Goal: Transaction & Acquisition: Book appointment/travel/reservation

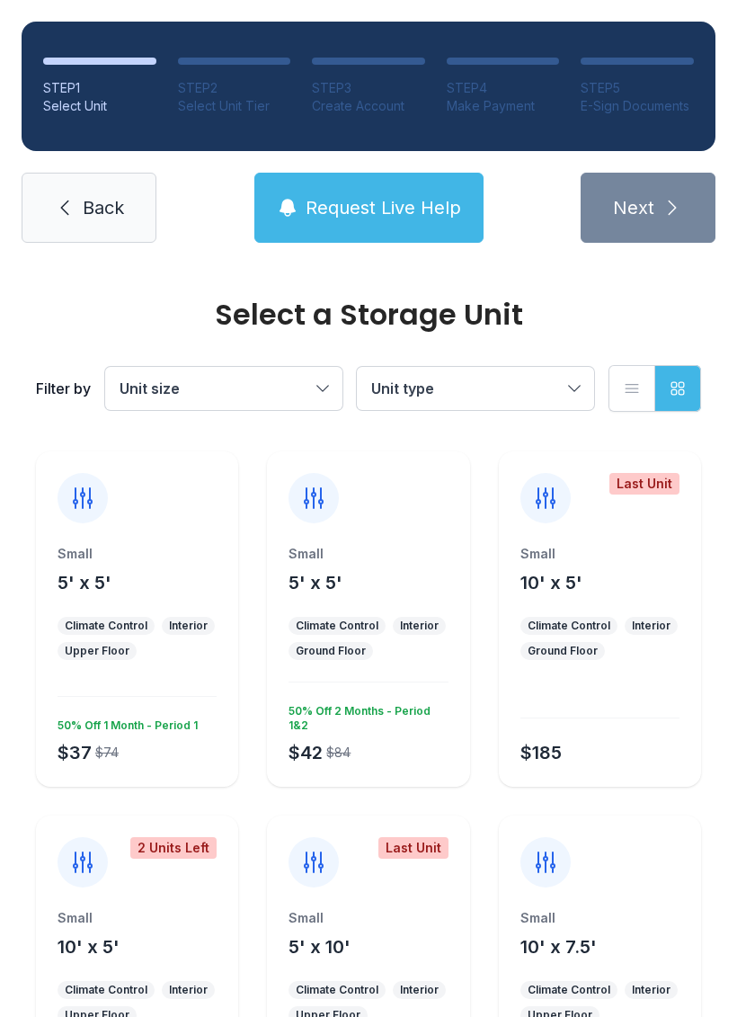
click at [111, 214] on span "Back" at bounding box center [103, 207] width 41 height 25
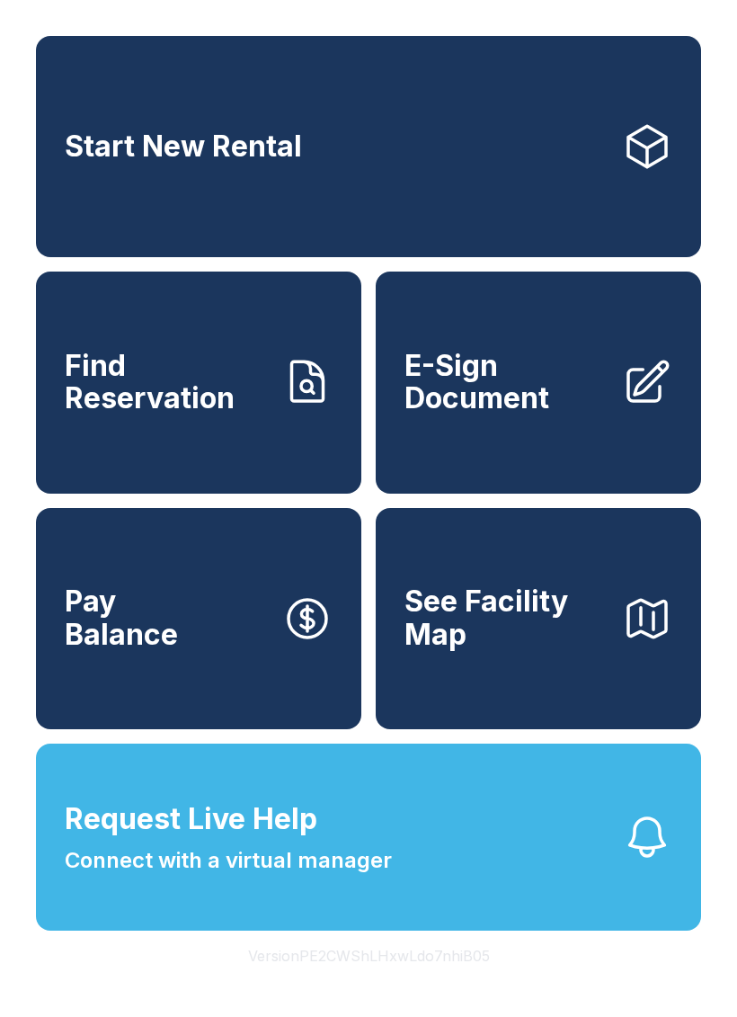
click at [567, 650] on span "See Facility Map" at bounding box center [506, 618] width 203 height 66
click at [213, 414] on span "Find Reservation" at bounding box center [166, 383] width 203 height 66
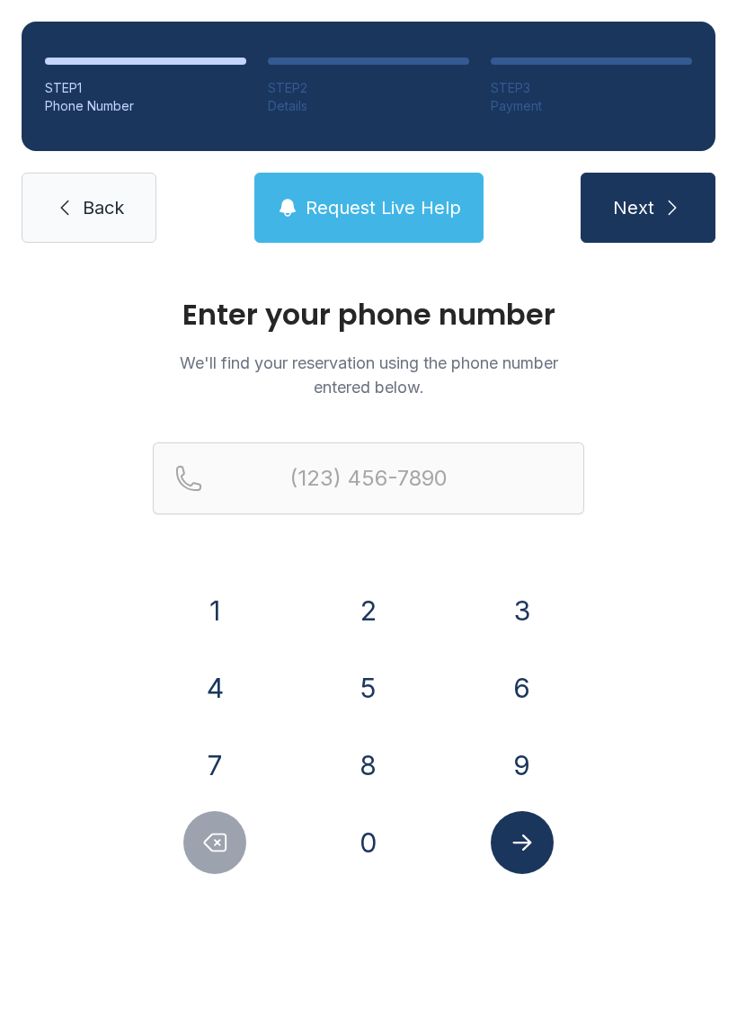
click at [106, 201] on span "Back" at bounding box center [103, 207] width 41 height 25
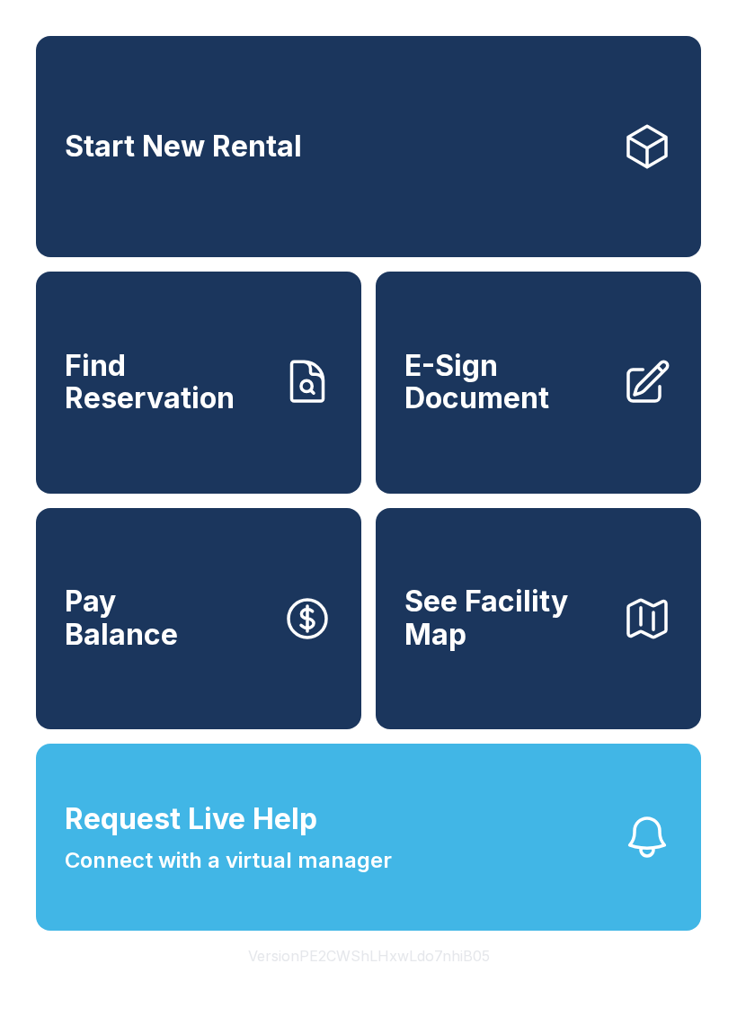
click at [492, 182] on link "Start New Rental" at bounding box center [368, 146] width 665 height 221
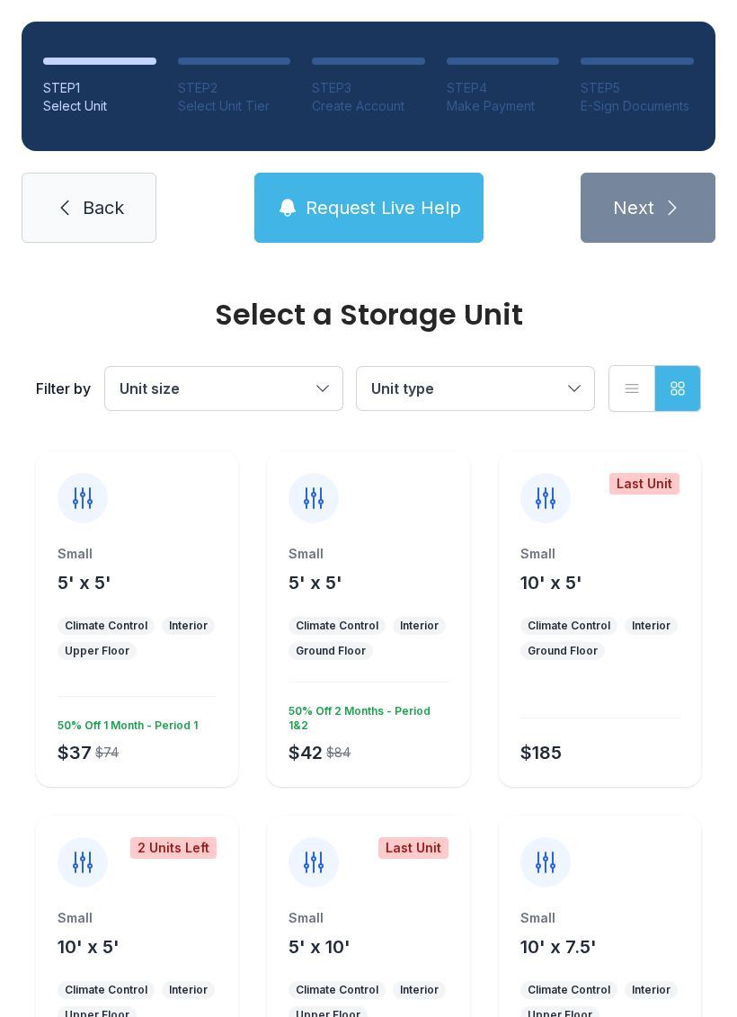
click at [662, 615] on div "Small 10' x 5' Climate Control Interior Ground Floor $185" at bounding box center [600, 666] width 202 height 242
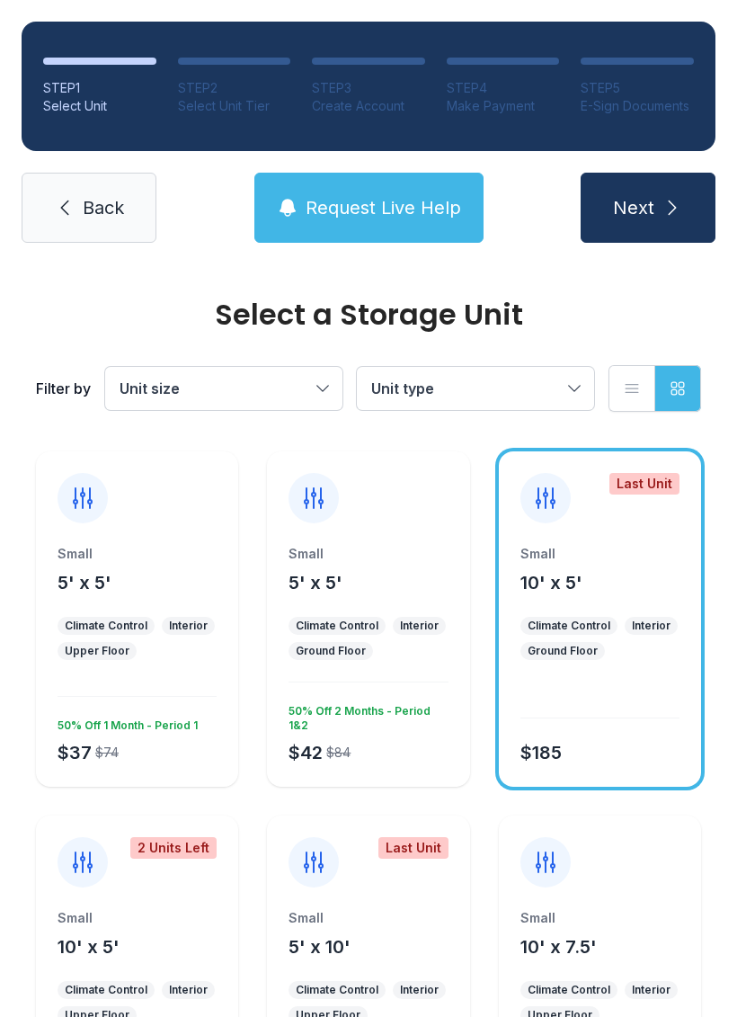
click at [674, 205] on icon "submit" at bounding box center [673, 208] width 22 height 22
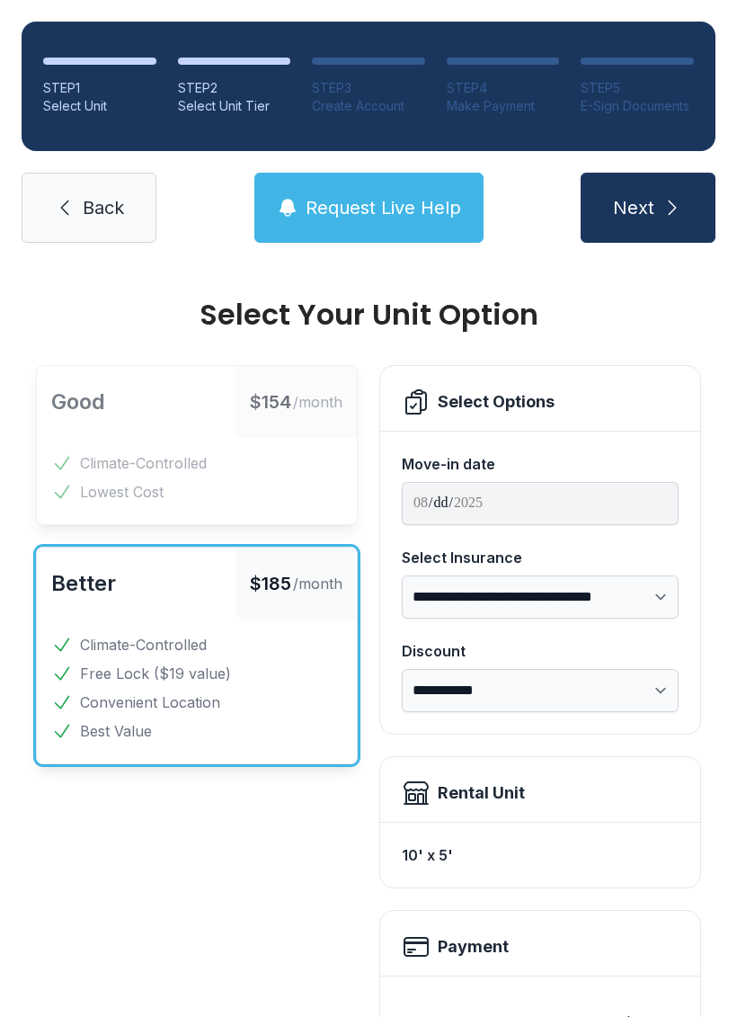
click at [87, 196] on span "Back" at bounding box center [103, 207] width 41 height 25
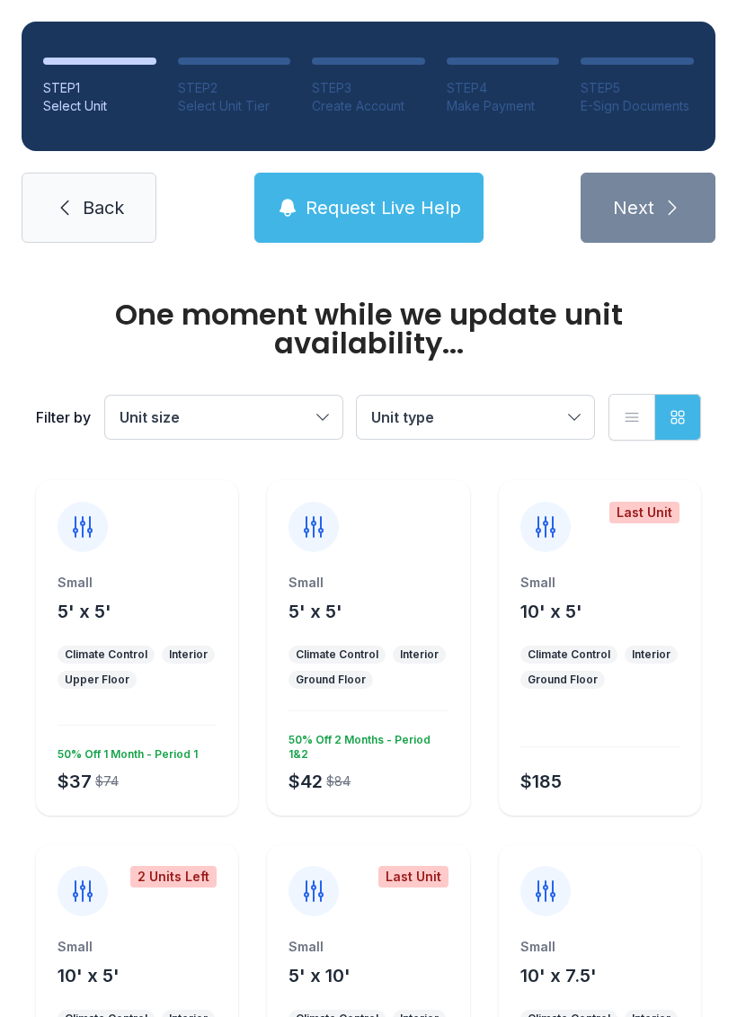
click at [73, 206] on icon at bounding box center [65, 208] width 22 height 22
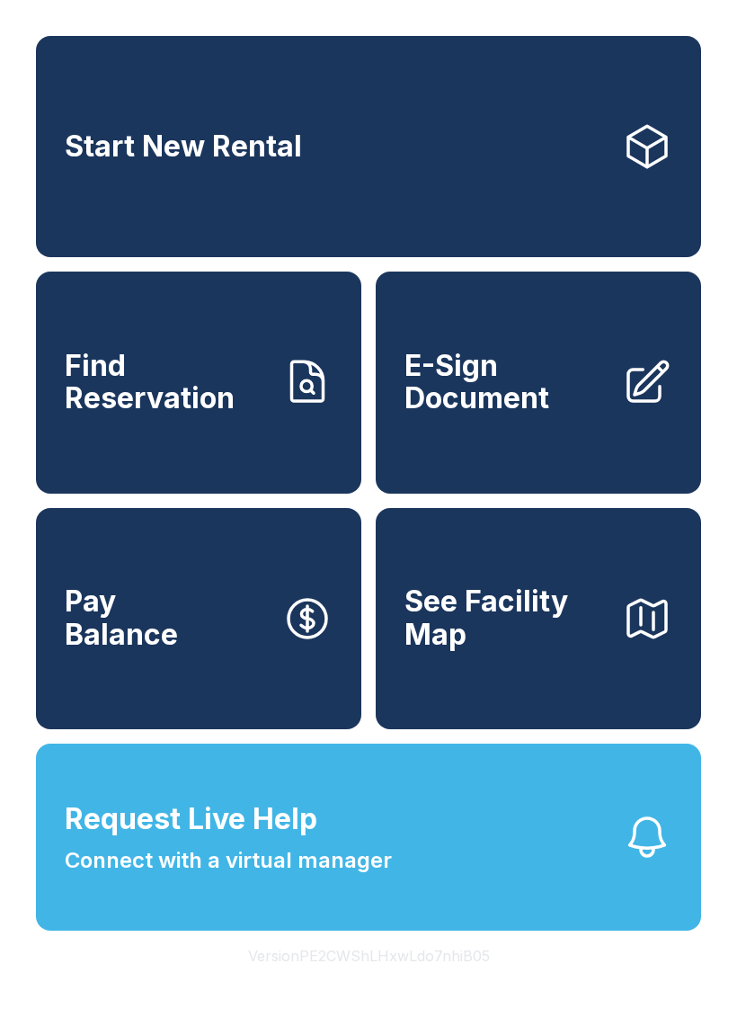
click at [486, 894] on button "Request Live Help Connect with a virtual manager" at bounding box center [368, 836] width 665 height 187
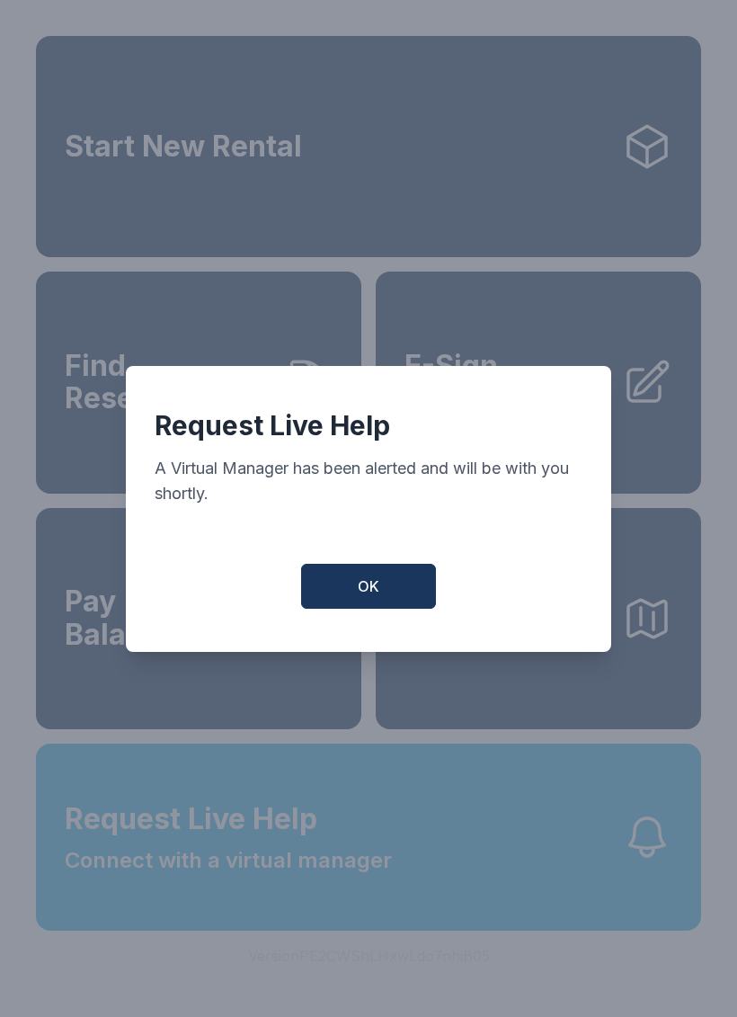
click at [396, 588] on button "OK" at bounding box center [368, 586] width 135 height 45
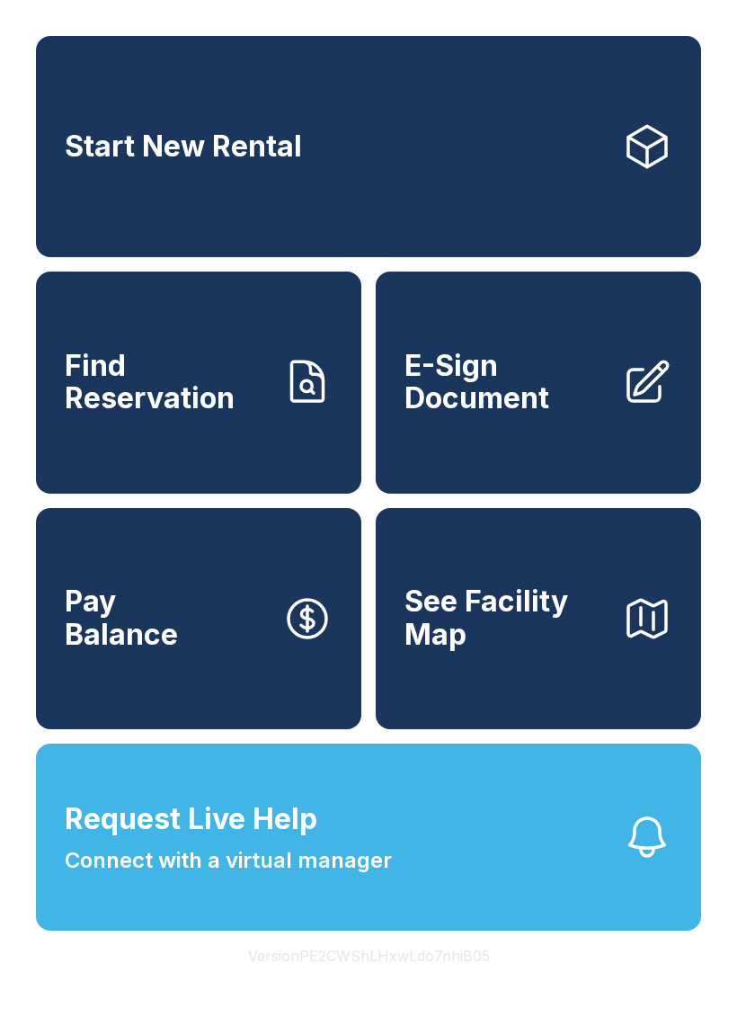
click at [174, 125] on link "Start New Rental" at bounding box center [368, 146] width 665 height 221
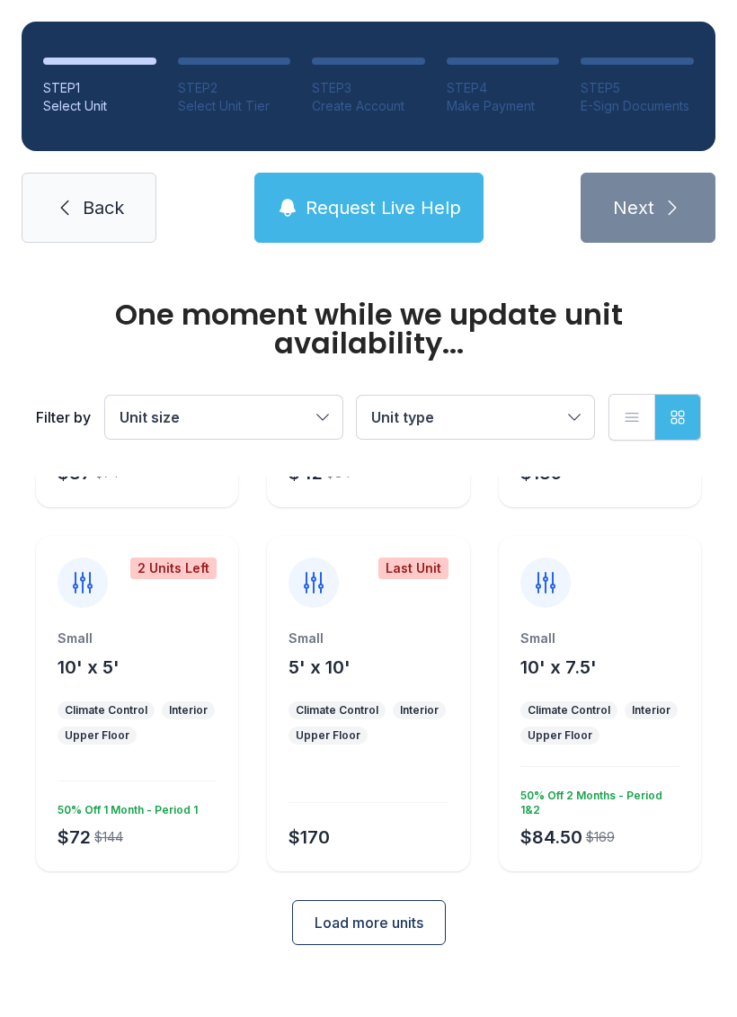
scroll to position [264, 0]
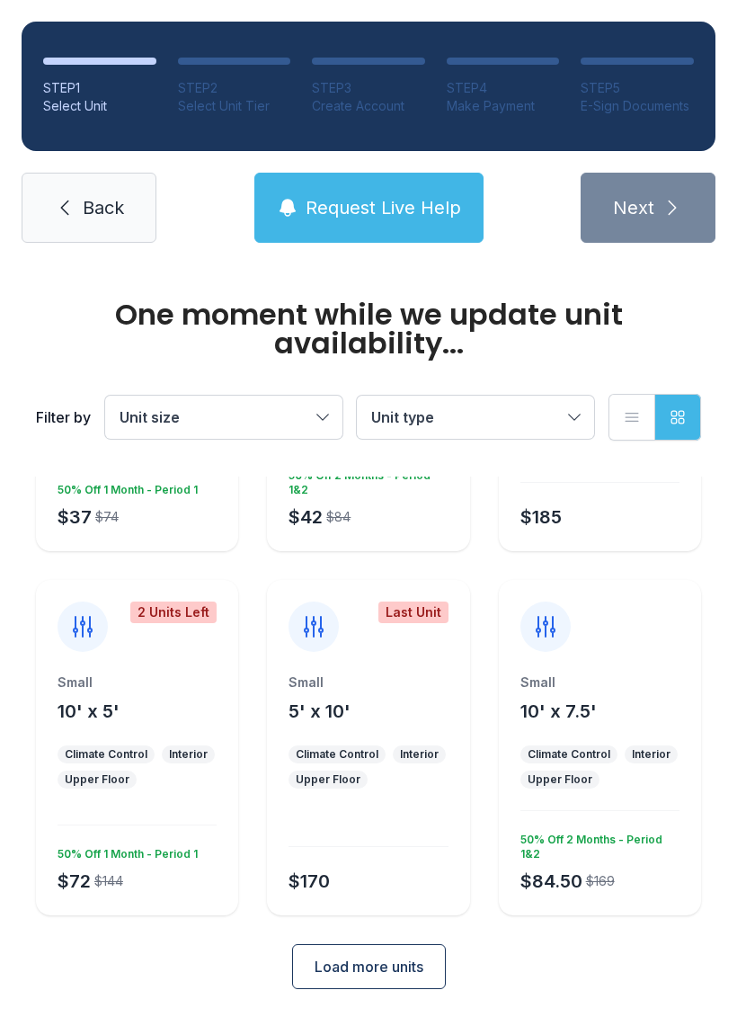
click at [27, 181] on link "Back" at bounding box center [89, 208] width 135 height 70
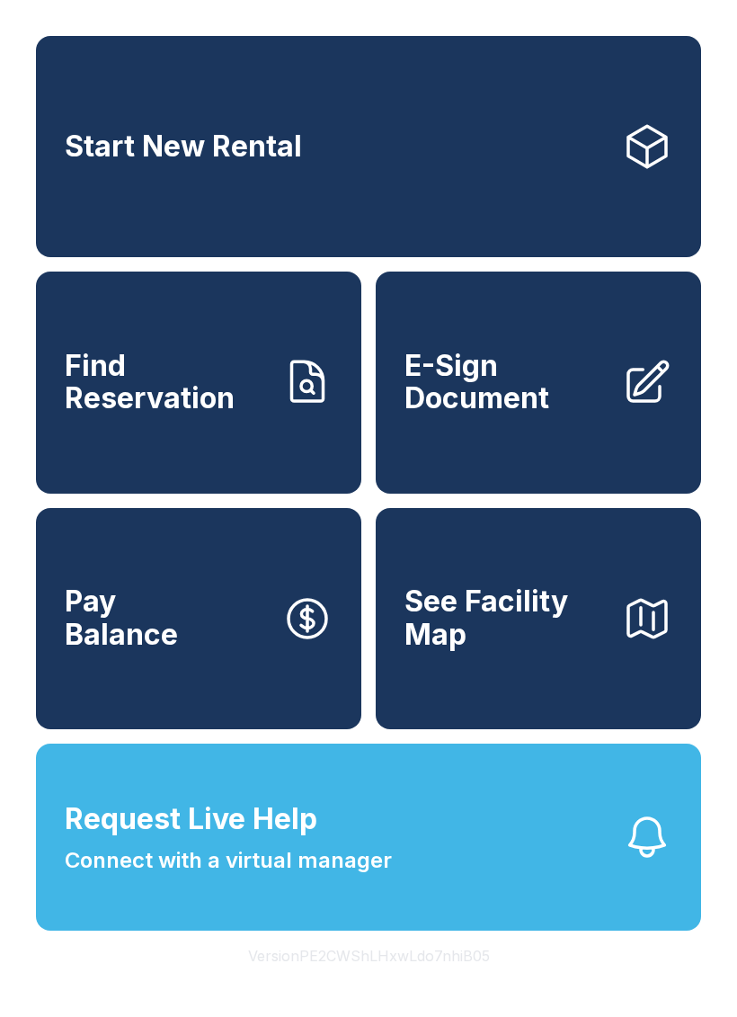
click at [38, 337] on link "Find Reservation" at bounding box center [198, 381] width 325 height 221
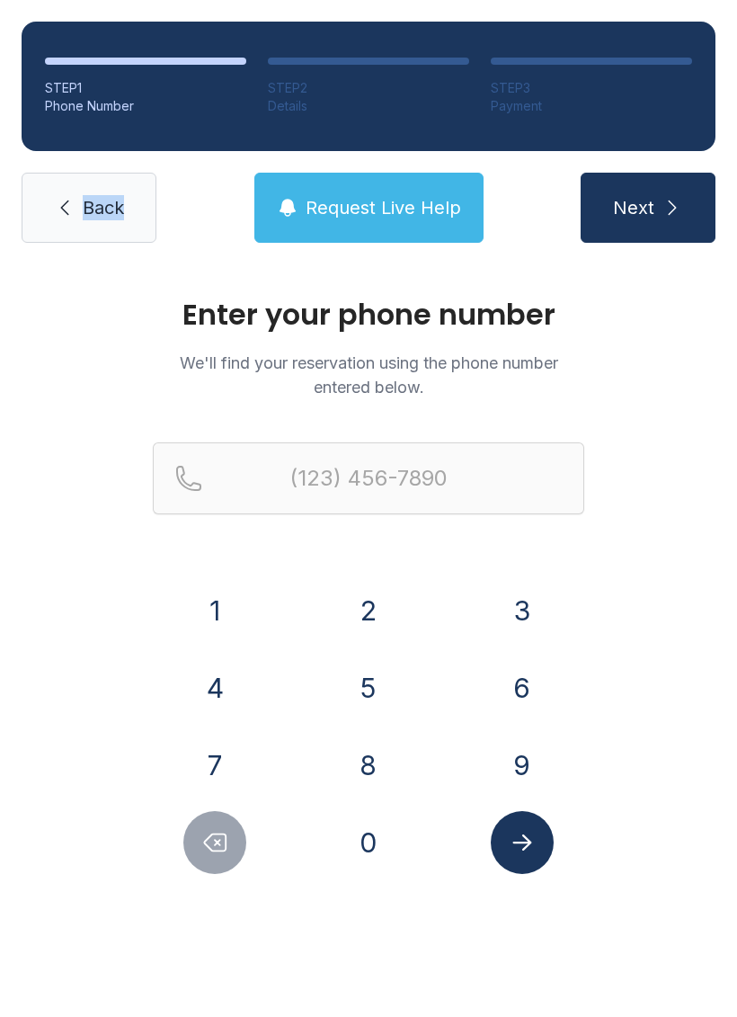
click at [47, 242] on link "Back" at bounding box center [89, 208] width 135 height 70
